Goal: Task Accomplishment & Management: Manage account settings

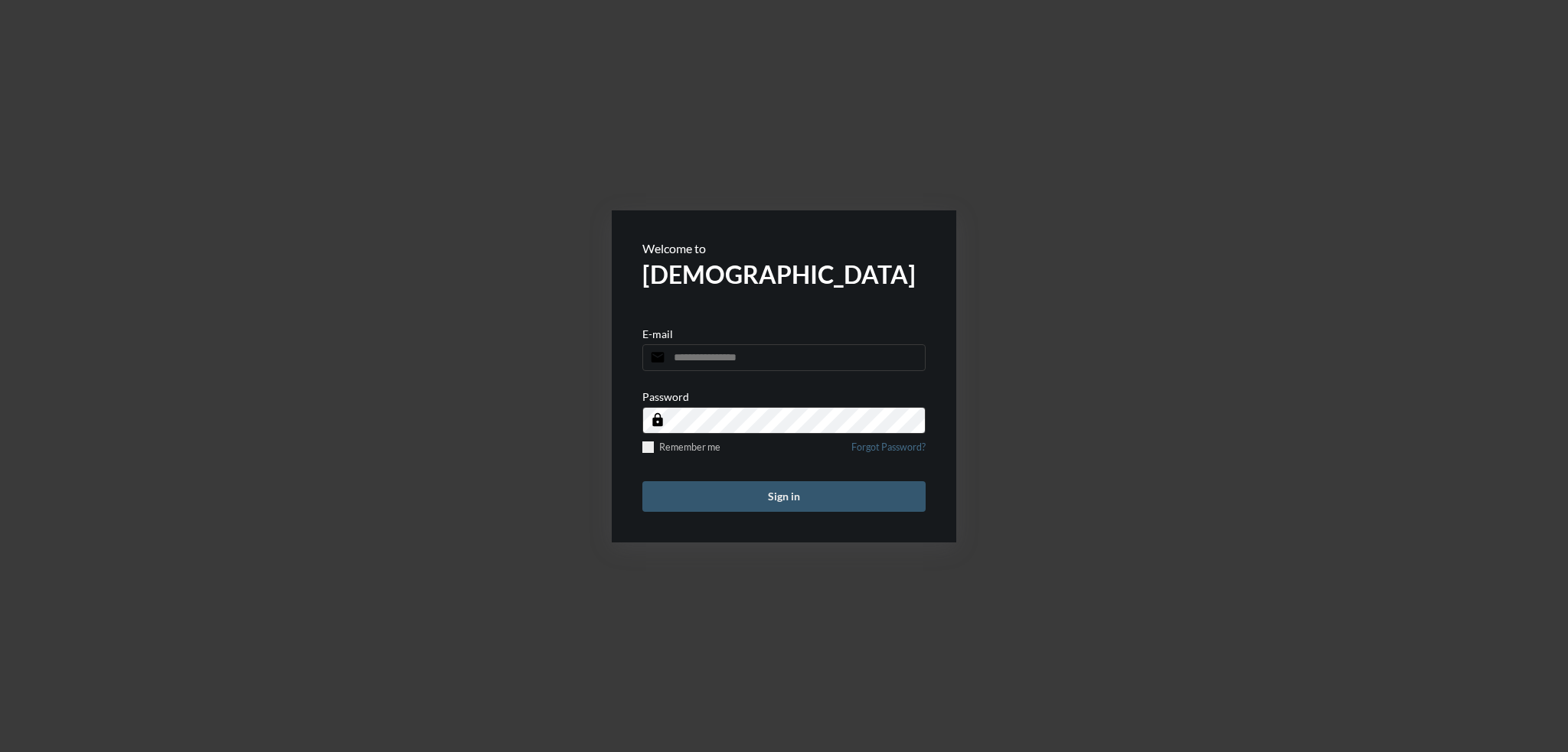
type input "**********"
click at [793, 496] on button "Sign in" at bounding box center [784, 497] width 283 height 30
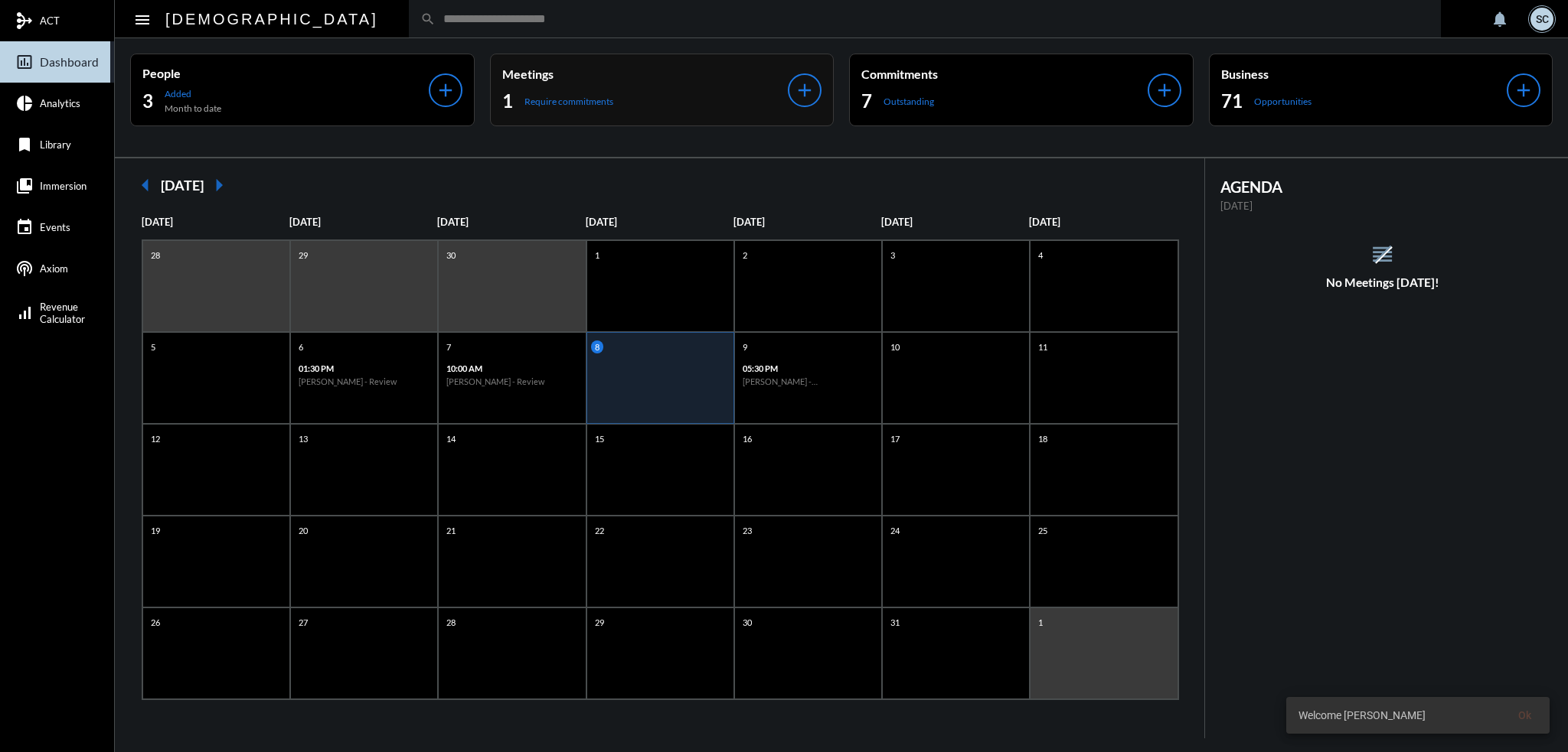
click at [642, 105] on div "1 Require commitments" at bounding box center [645, 100] width 286 height 24
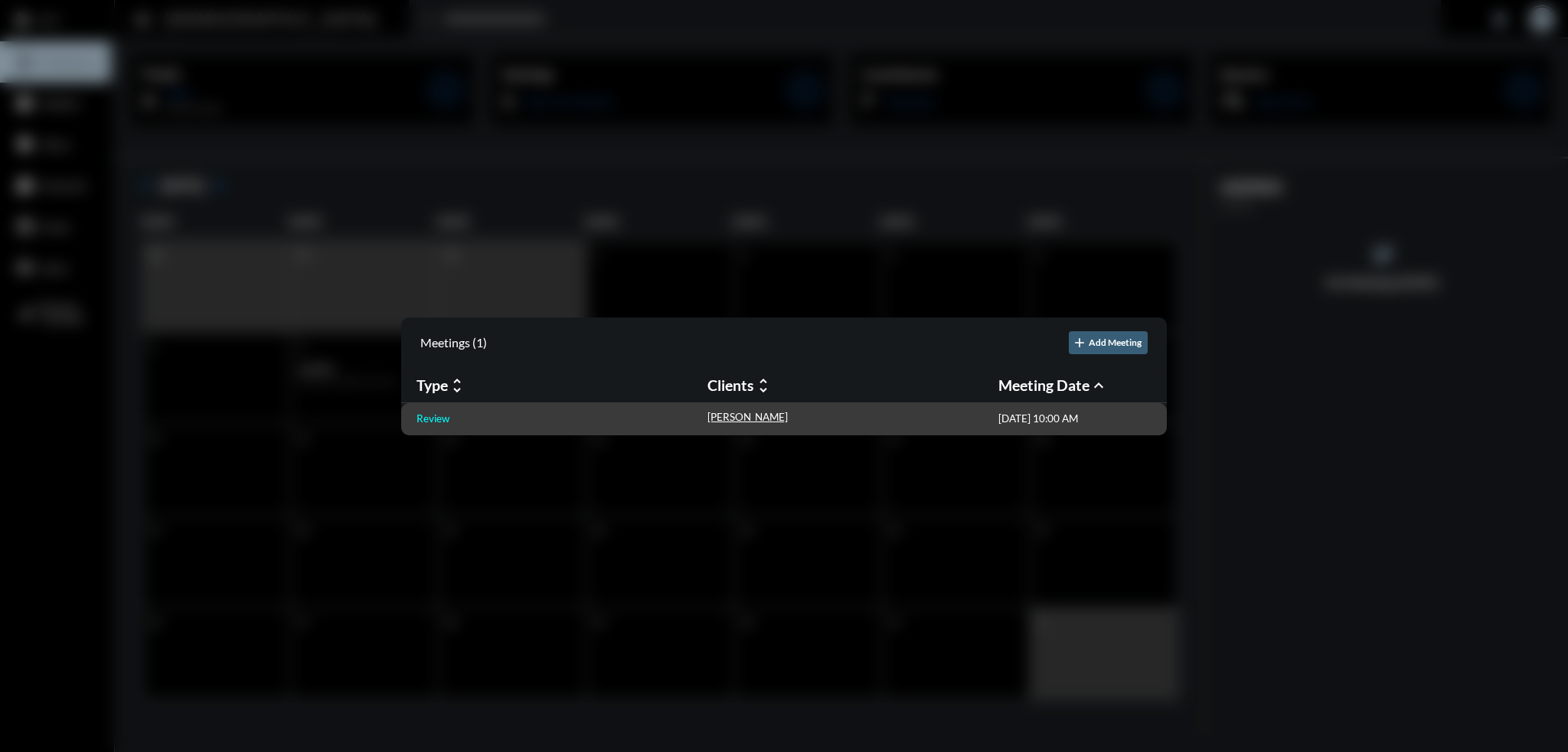
click at [421, 417] on p "Review" at bounding box center [433, 419] width 33 height 13
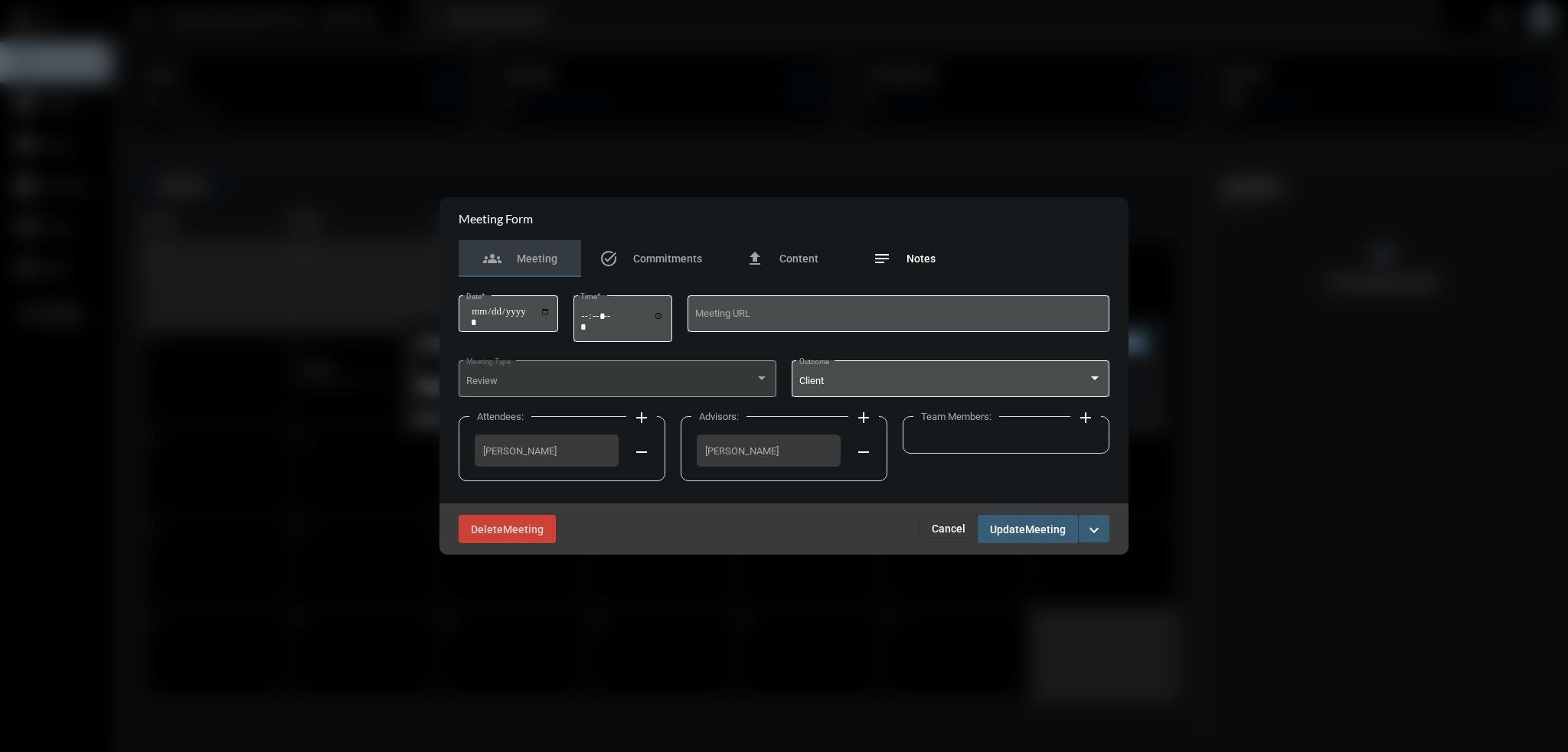
click at [915, 260] on span "Notes" at bounding box center [921, 259] width 29 height 13
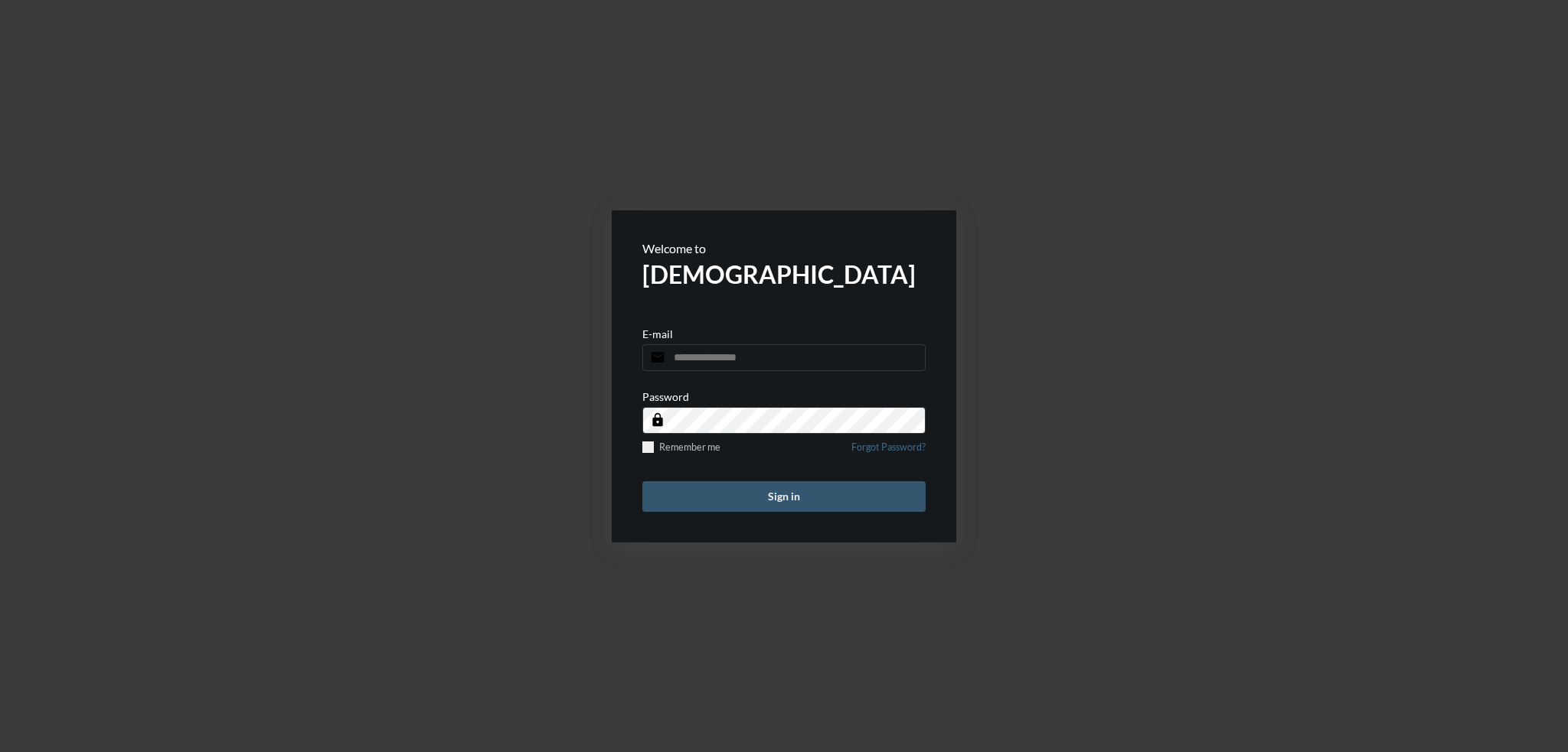
type input "**********"
click at [787, 497] on button "Sign in" at bounding box center [784, 497] width 283 height 30
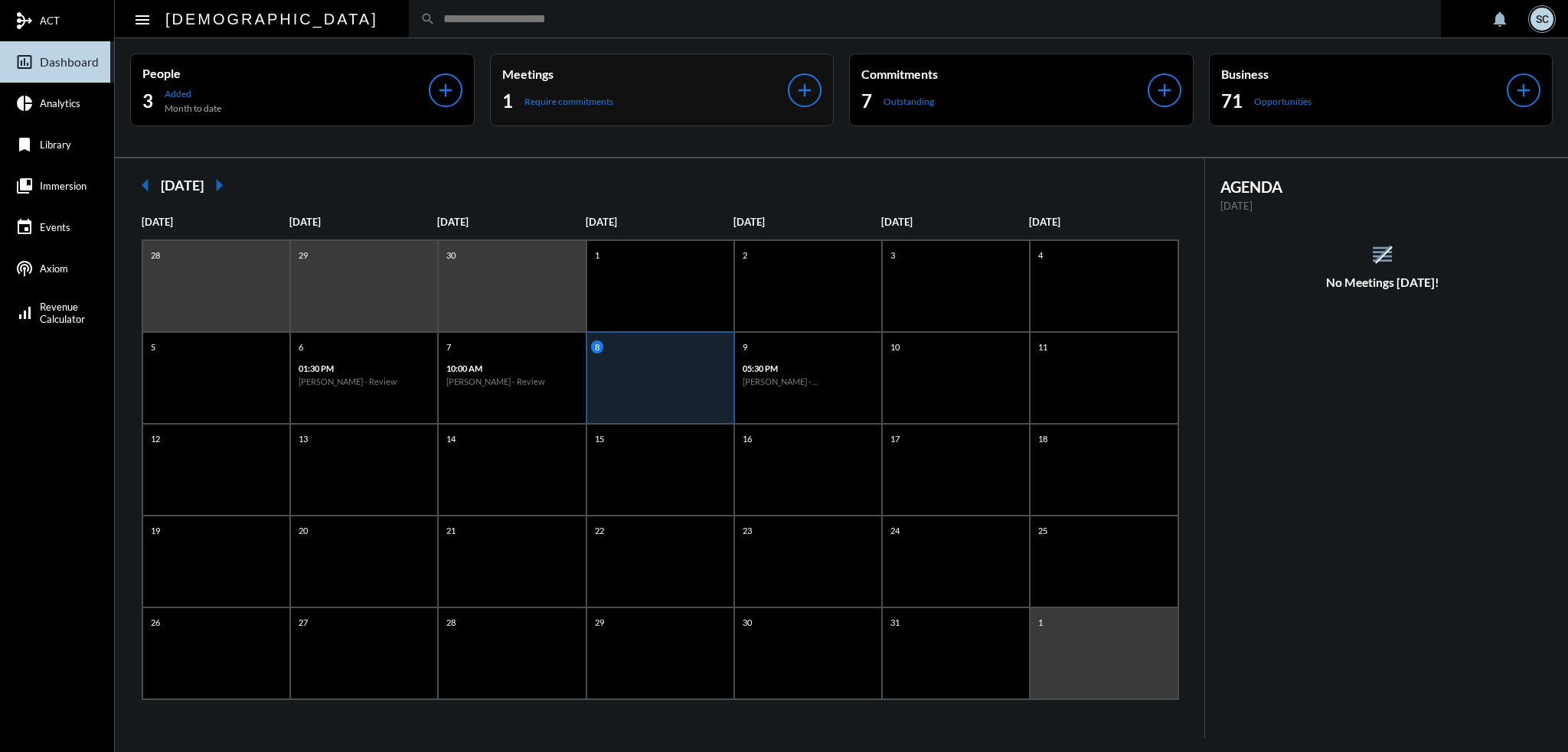
click at [689, 74] on p "Meetings" at bounding box center [645, 73] width 286 height 14
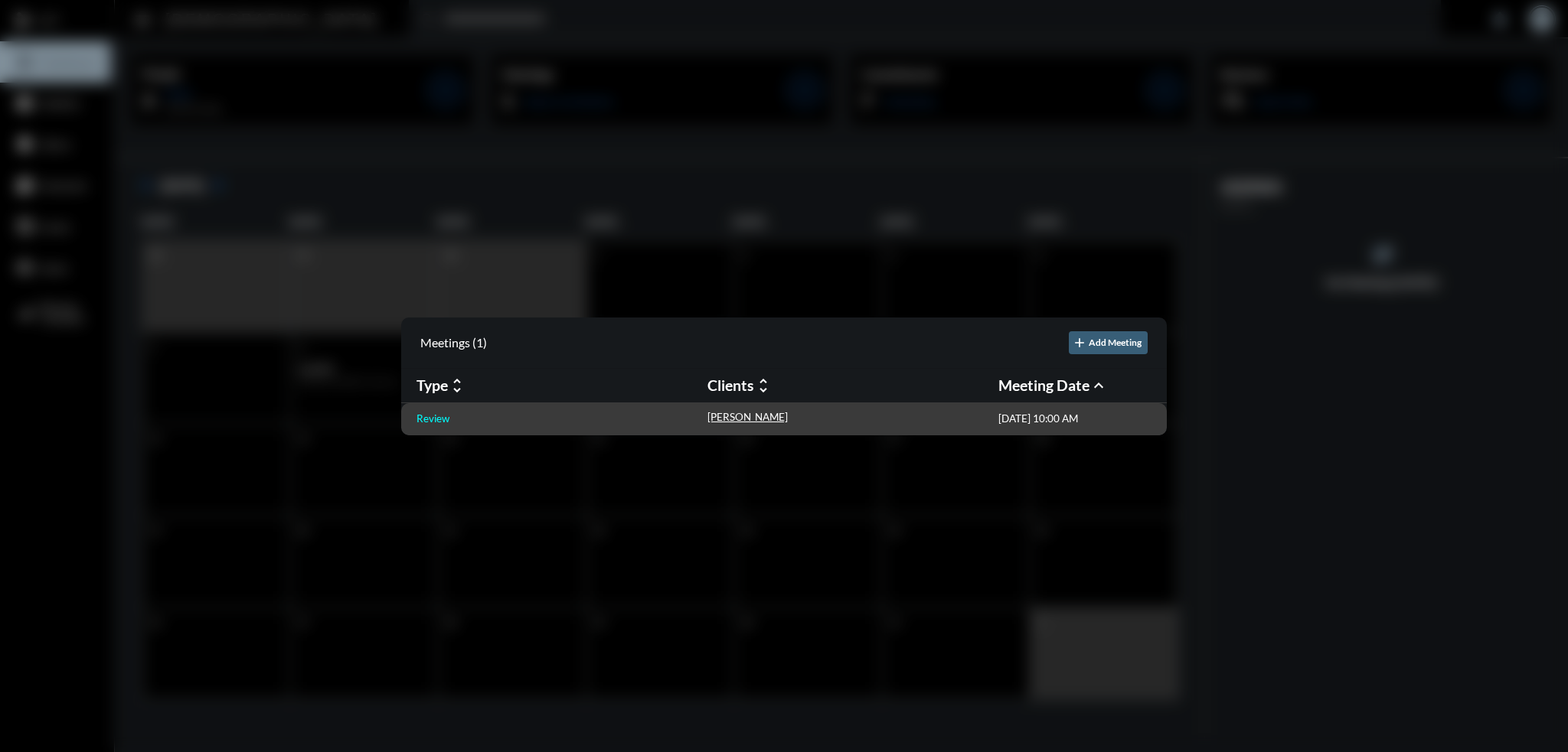
click at [419, 412] on p "Review" at bounding box center [433, 419] width 33 height 13
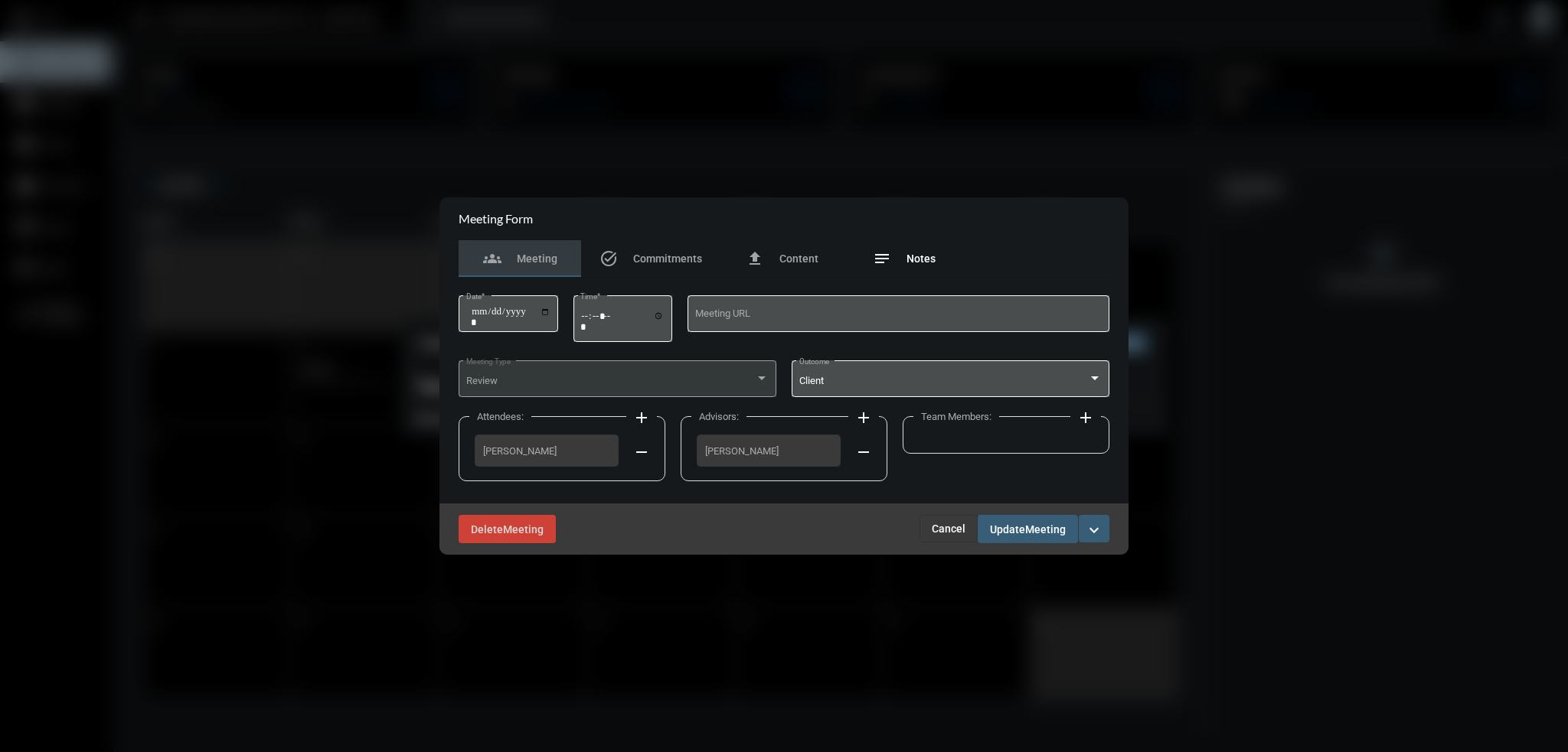
click at [900, 259] on div "notes Notes" at bounding box center [905, 258] width 63 height 18
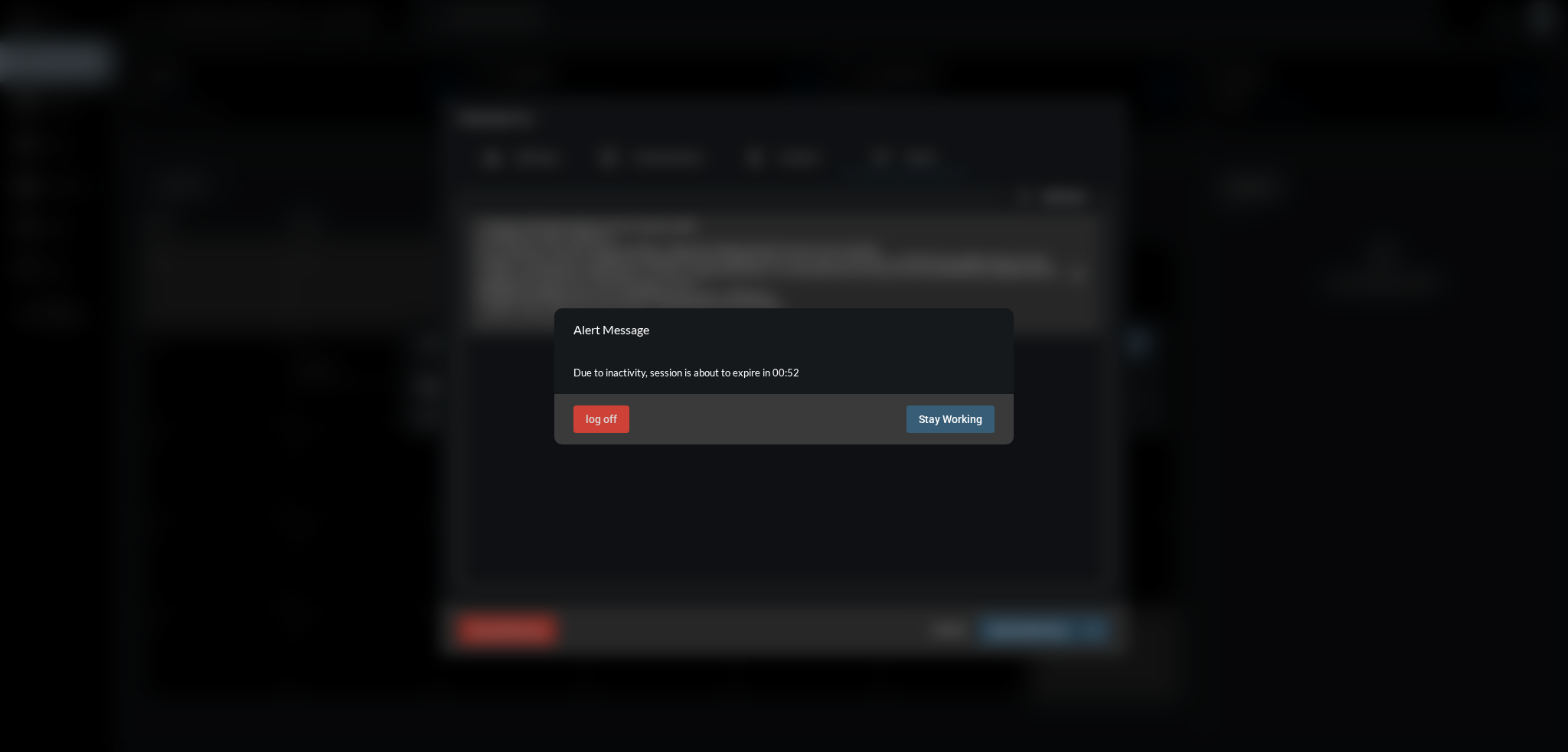
click at [973, 415] on span "Stay Working" at bounding box center [950, 419] width 64 height 13
